Goal: Information Seeking & Learning: Learn about a topic

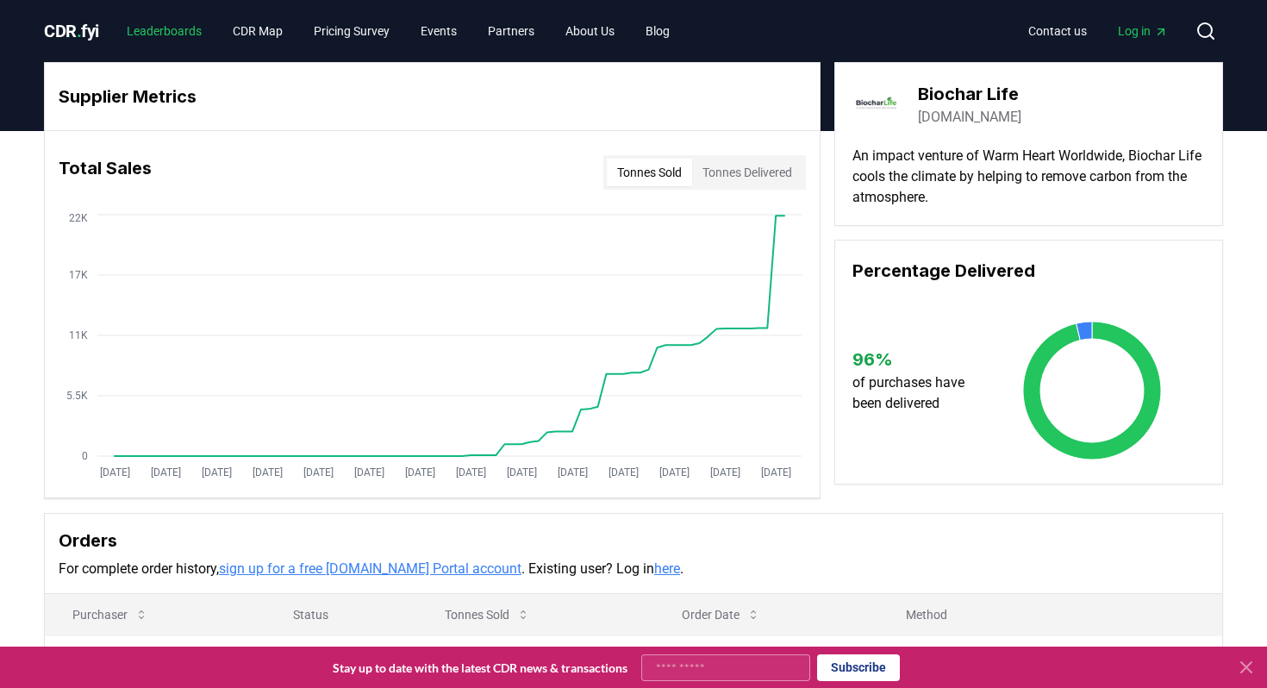
click at [165, 40] on link "Leaderboards" at bounding box center [164, 31] width 103 height 31
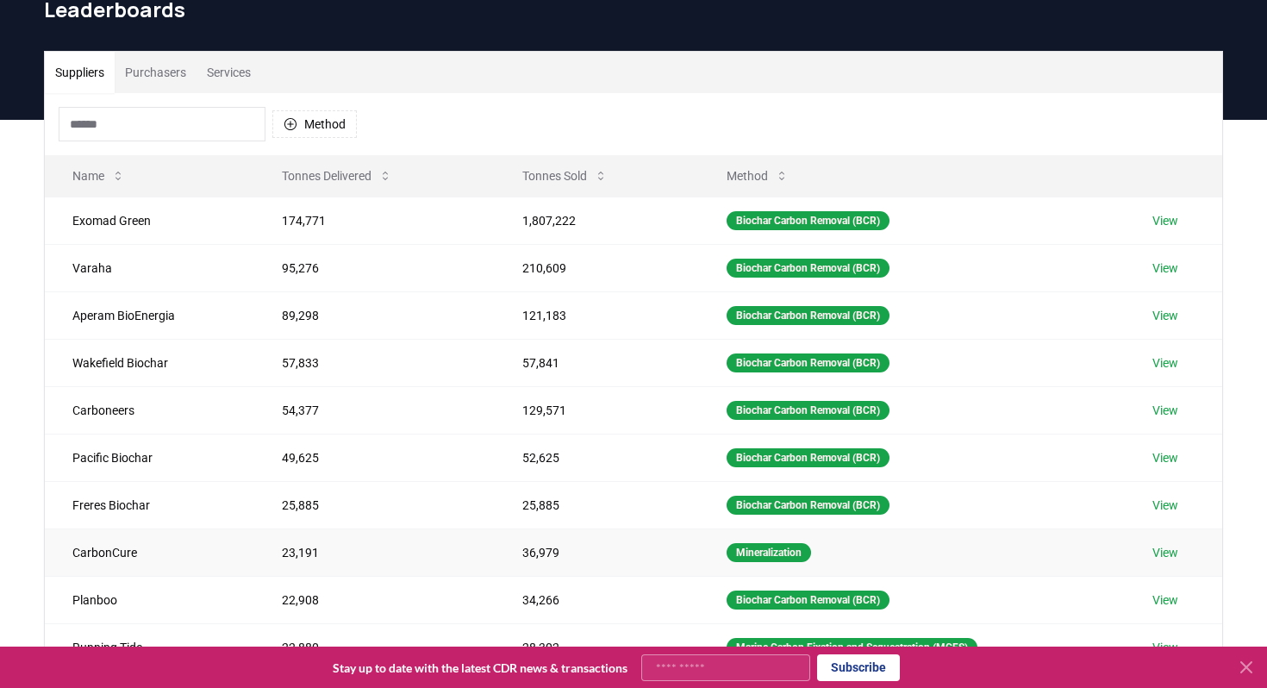
scroll to position [23, 0]
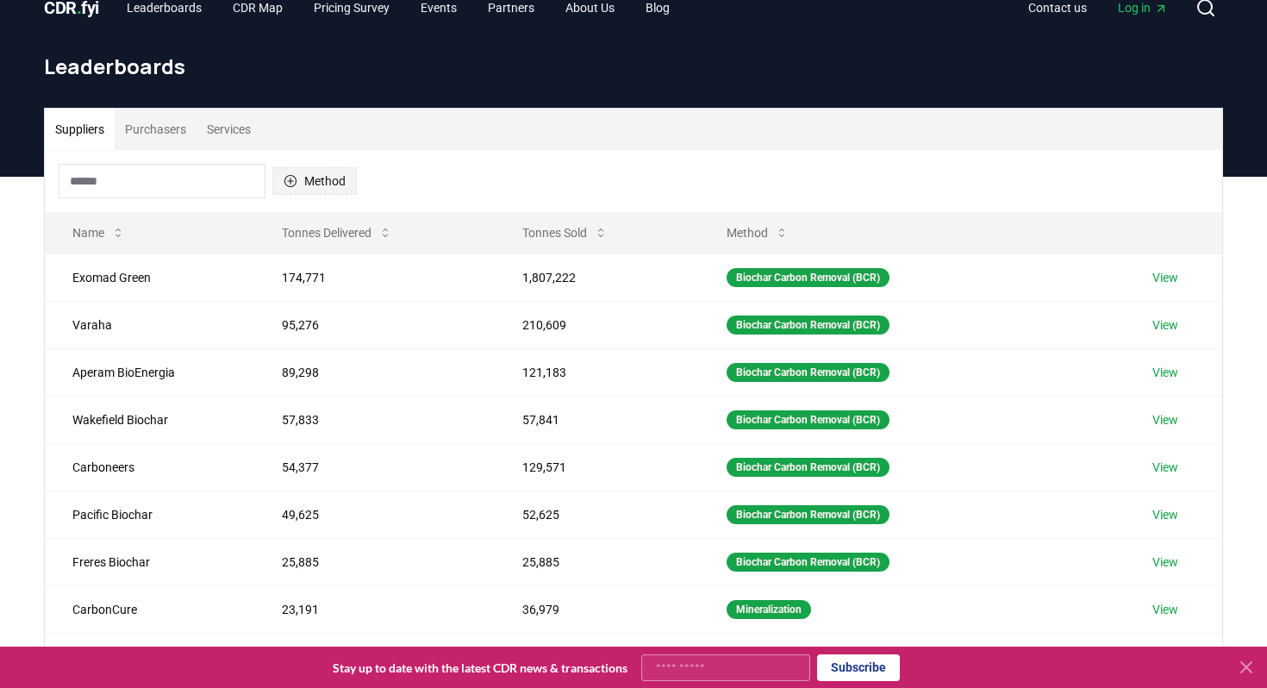
click at [320, 190] on button "Method" at bounding box center [314, 181] width 84 height 28
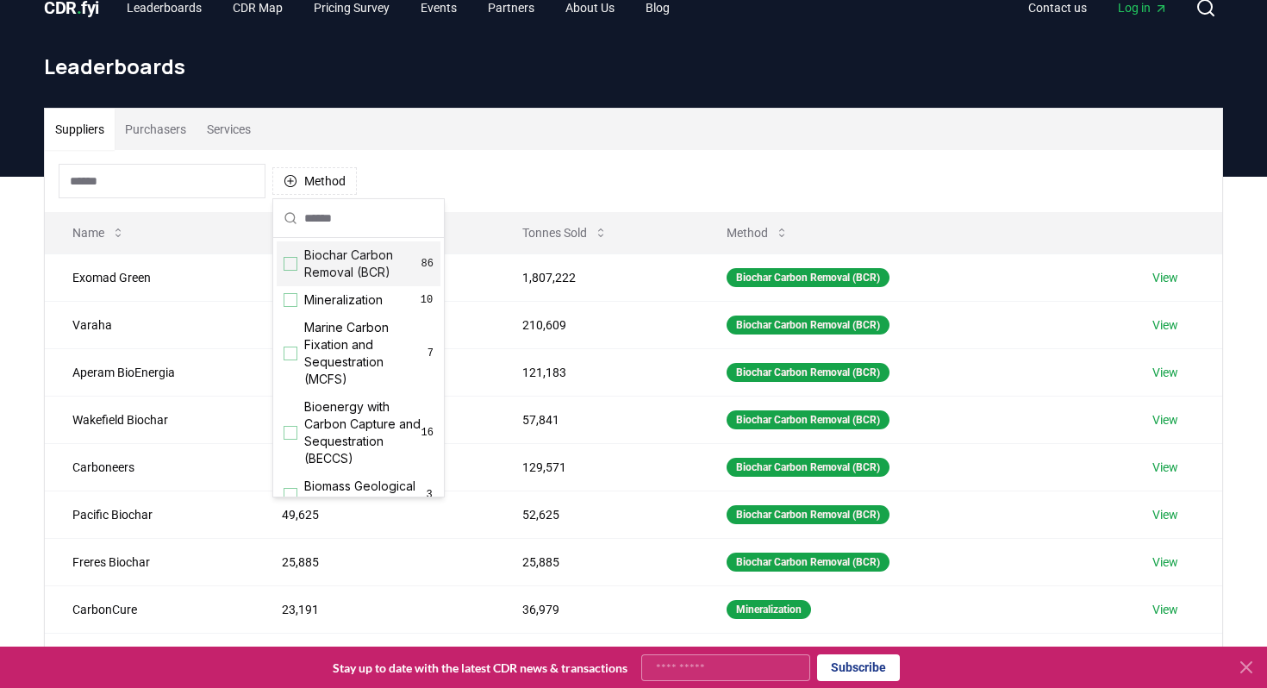
click at [296, 261] on div "Suggestions" at bounding box center [290, 264] width 14 height 14
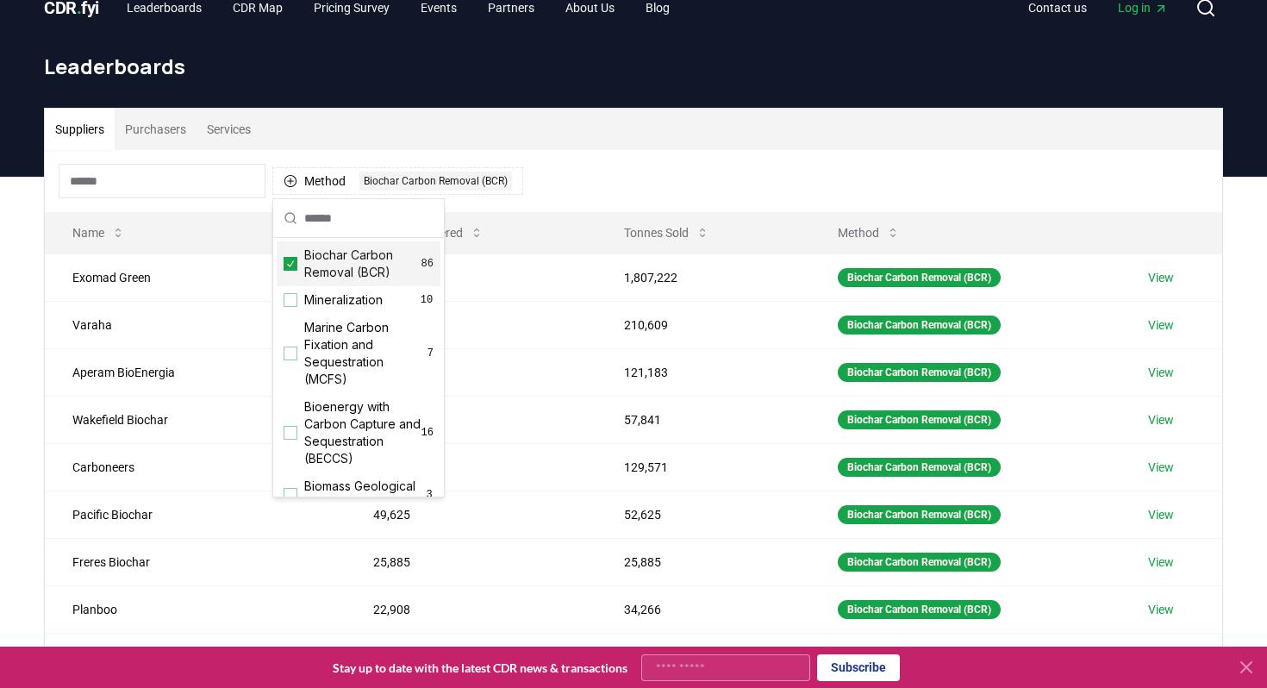
click at [574, 158] on div "Method 1 Biochar Carbon Removal (BCR)" at bounding box center [633, 181] width 1177 height 62
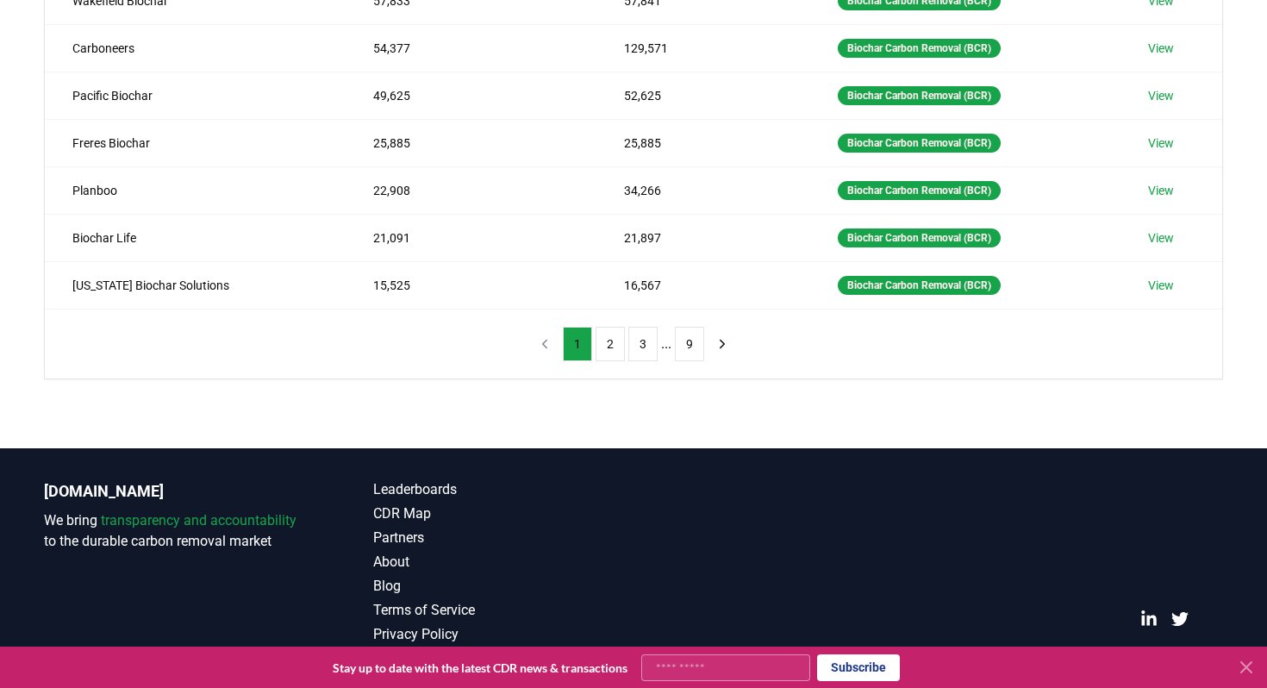
scroll to position [453, 0]
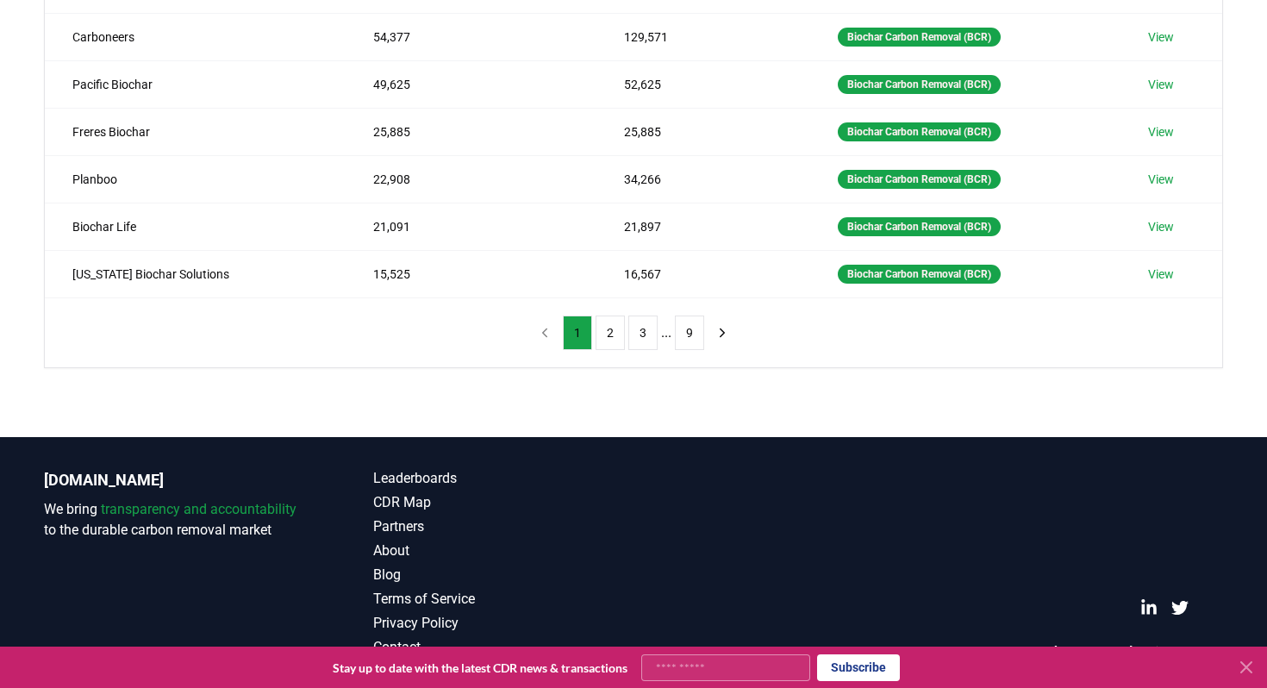
click at [1248, 657] on icon at bounding box center [1246, 667] width 21 height 21
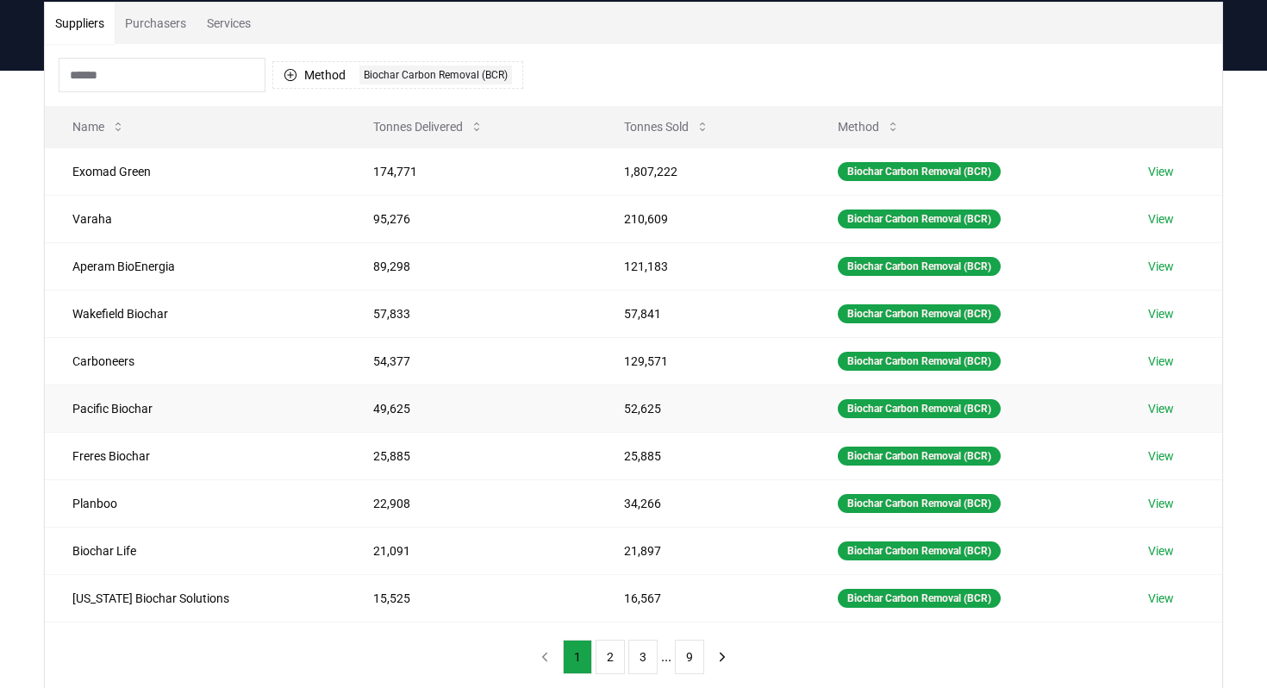
scroll to position [121, 0]
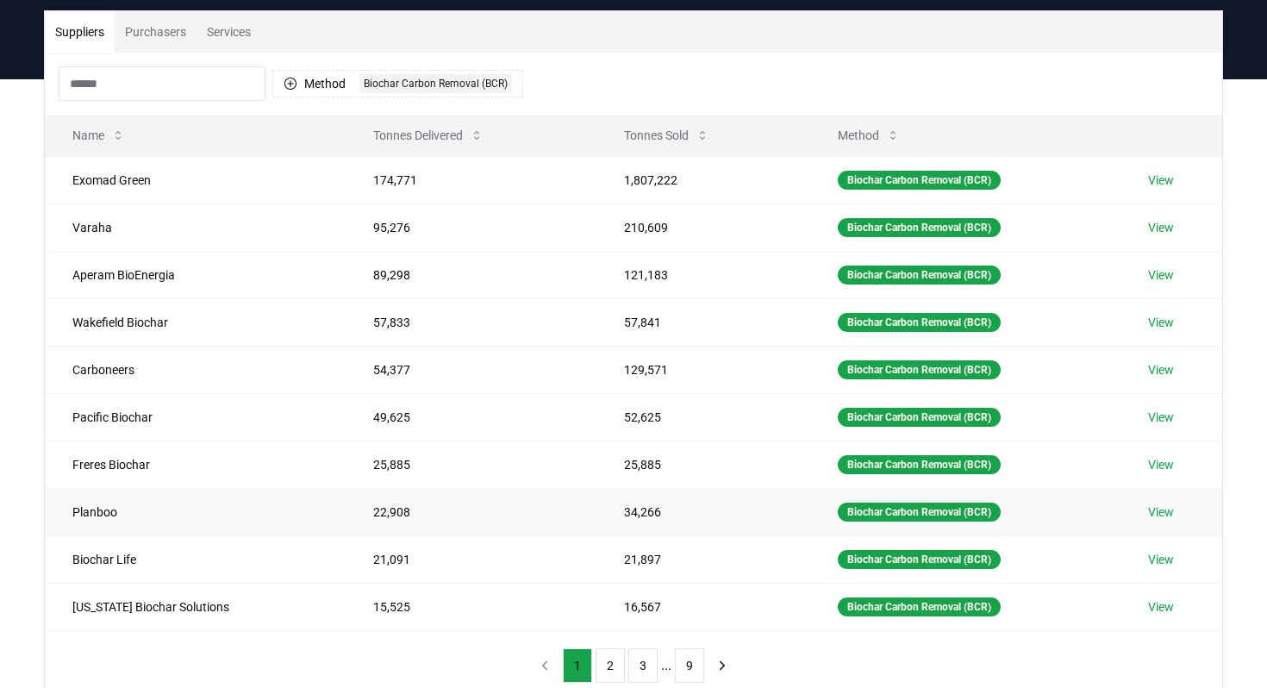
click at [1157, 509] on link "View" at bounding box center [1161, 511] width 26 height 17
